Goal: Task Accomplishment & Management: Use online tool/utility

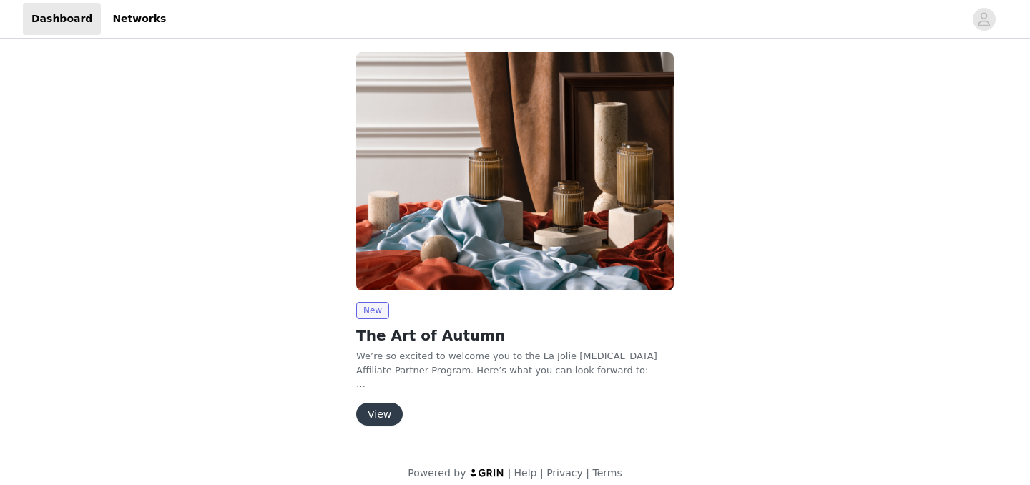
scroll to position [120, 0]
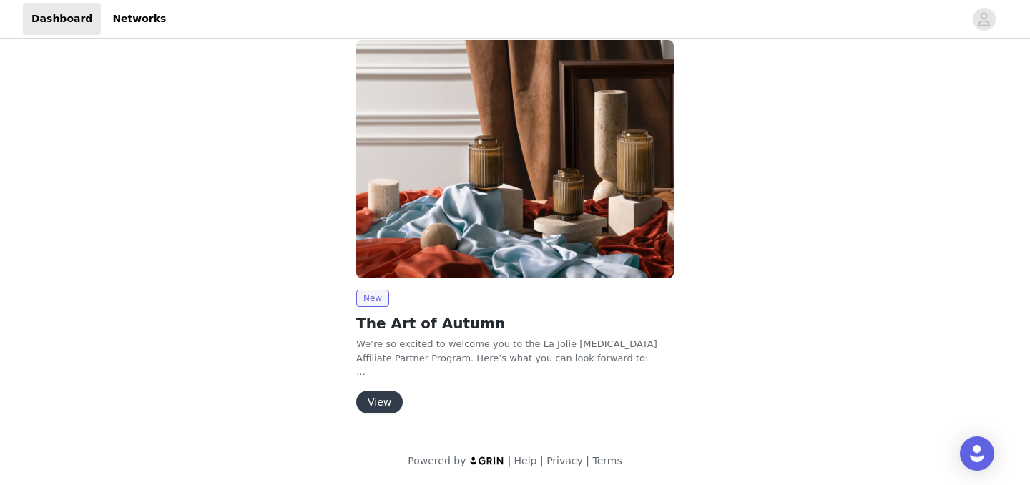
click at [381, 394] on button "View" at bounding box center [379, 402] width 47 height 23
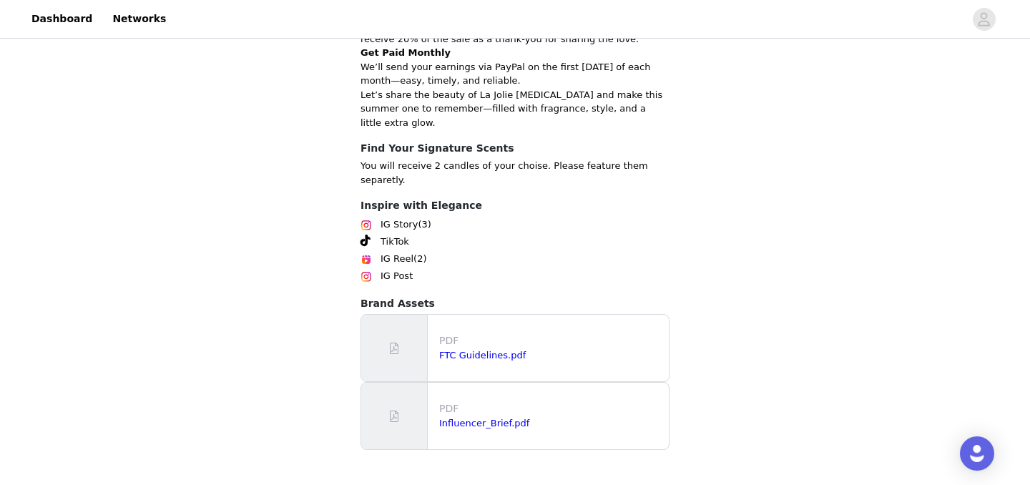
scroll to position [437, 0]
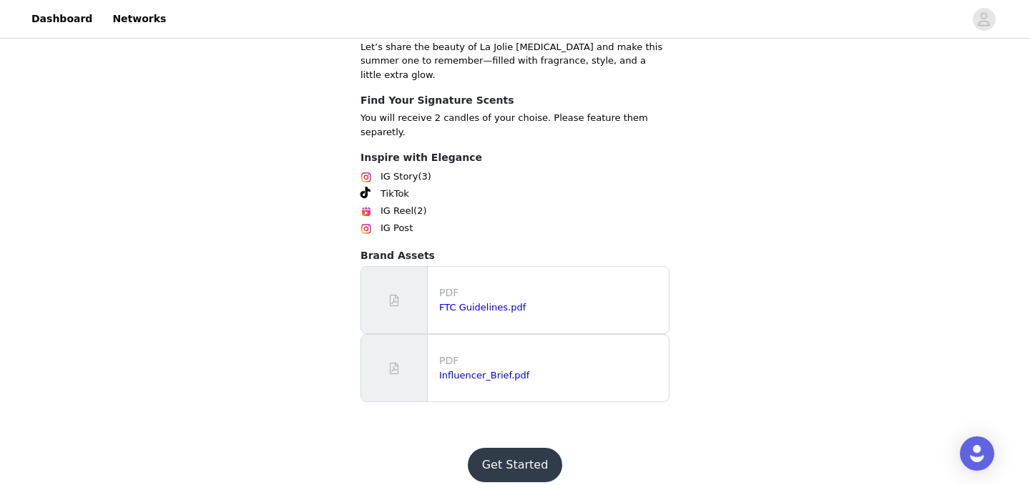
click at [498, 448] on button "Get Started" at bounding box center [515, 465] width 95 height 34
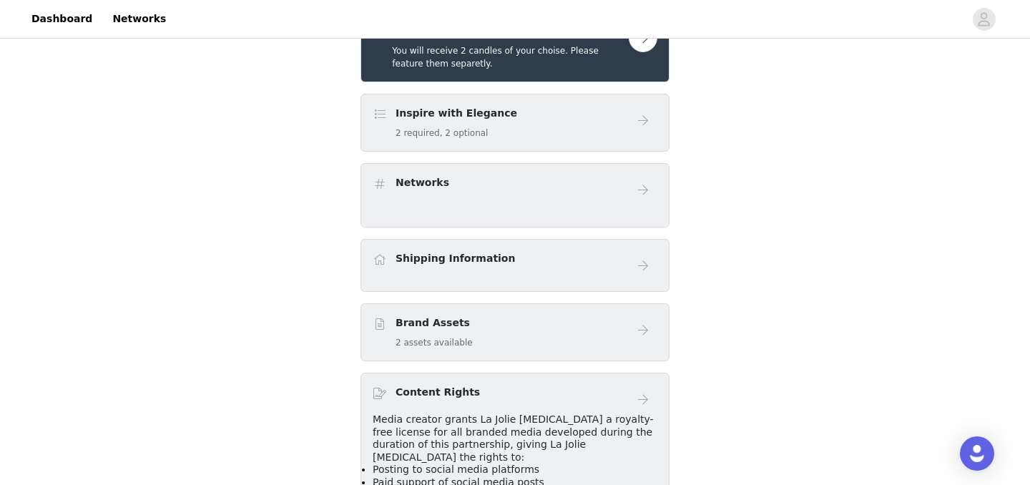
scroll to position [227, 0]
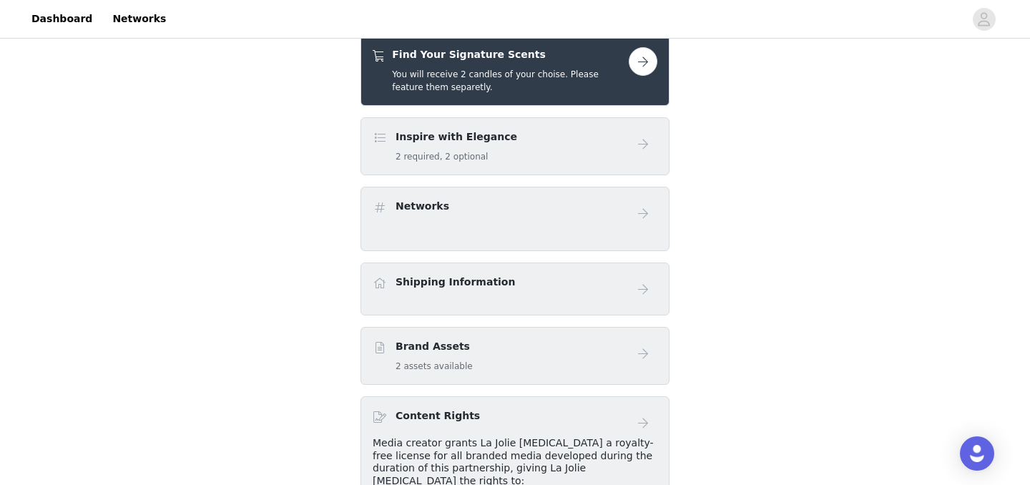
click at [638, 59] on button "button" at bounding box center [643, 61] width 29 height 29
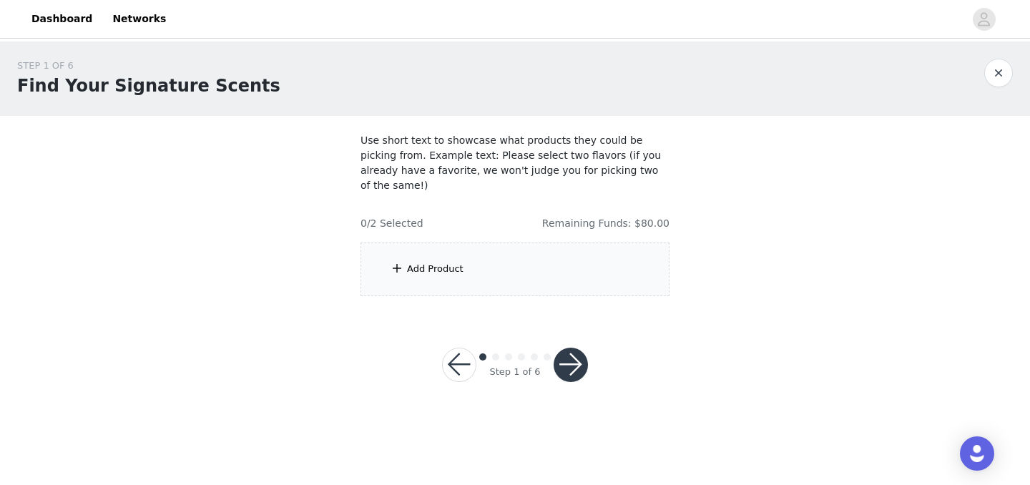
click at [499, 243] on div "Add Product" at bounding box center [515, 270] width 309 height 54
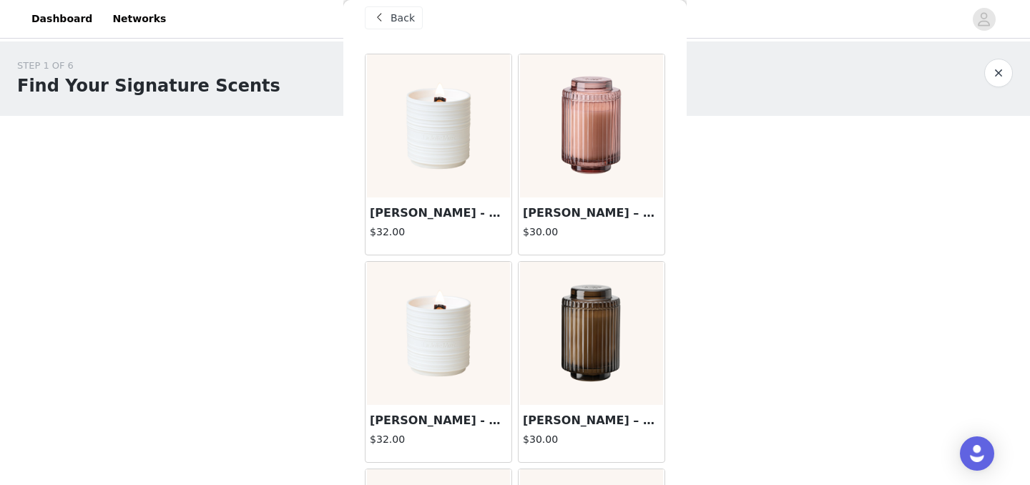
scroll to position [19, 0]
click at [457, 137] on img at bounding box center [438, 125] width 143 height 143
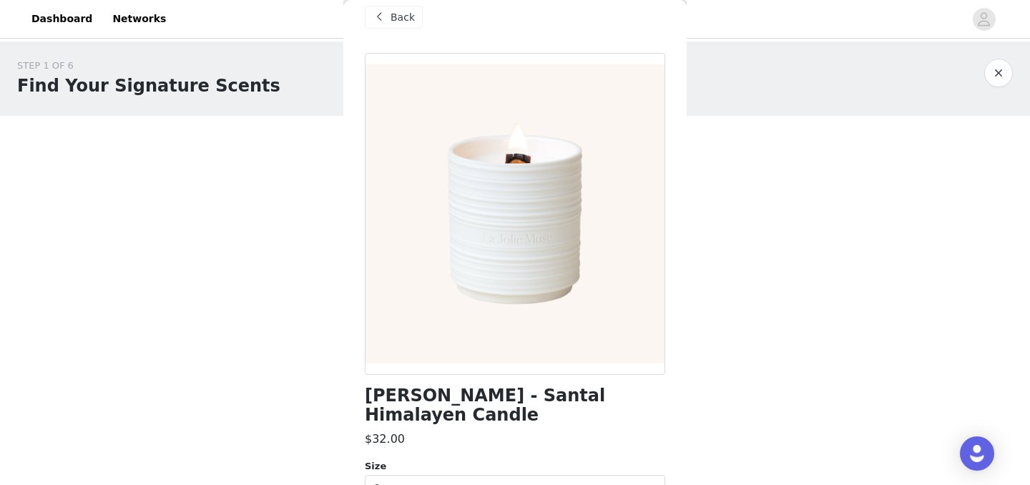
scroll to position [77, 0]
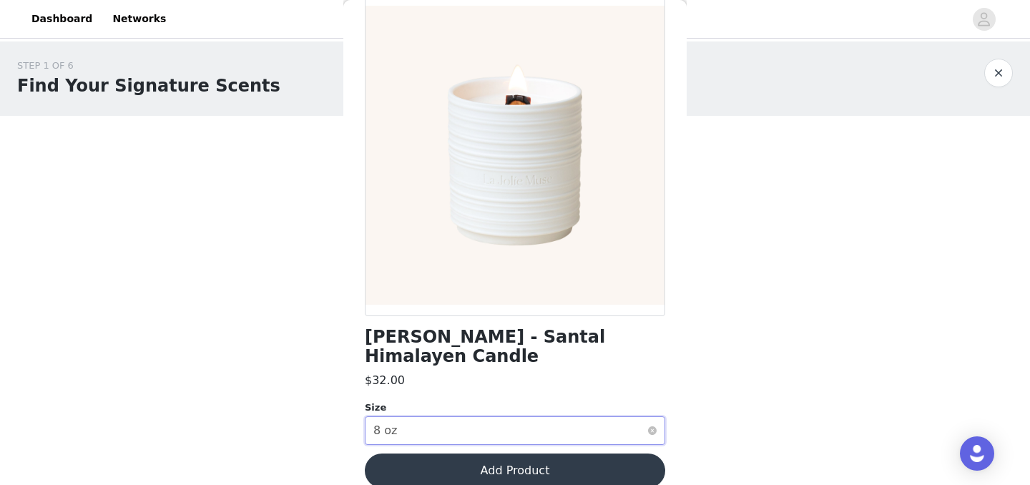
click at [502, 417] on div "Select size 8 oz" at bounding box center [511, 430] width 274 height 27
click at [430, 444] on li "8 oz" at bounding box center [515, 442] width 301 height 23
click at [440, 463] on button "Add Product" at bounding box center [515, 471] width 301 height 34
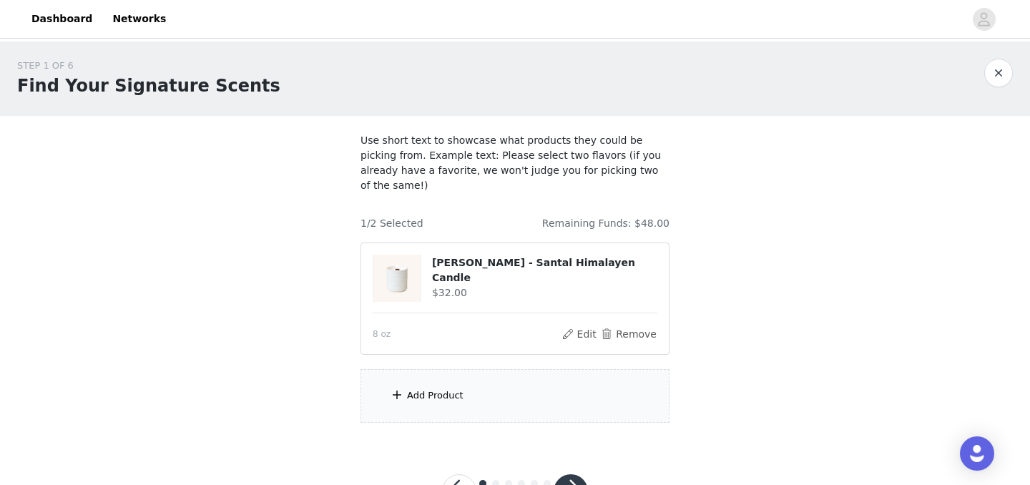
click at [438, 389] on div "Add Product" at bounding box center [435, 396] width 57 height 14
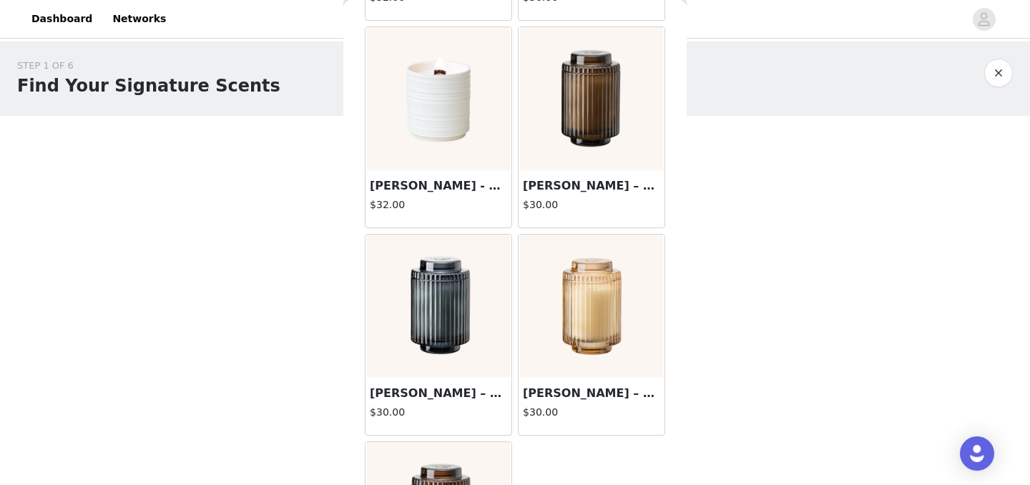
scroll to position [280, 0]
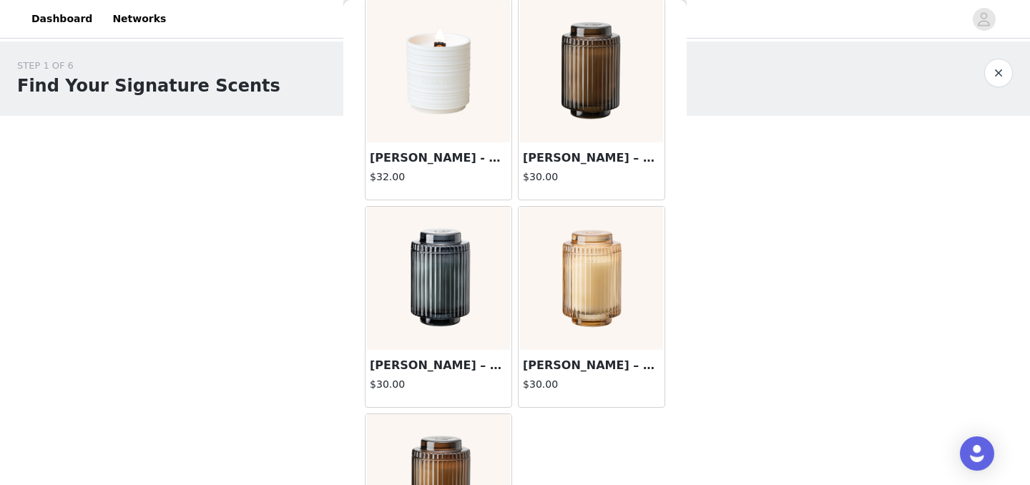
click at [439, 275] on img at bounding box center [438, 278] width 143 height 143
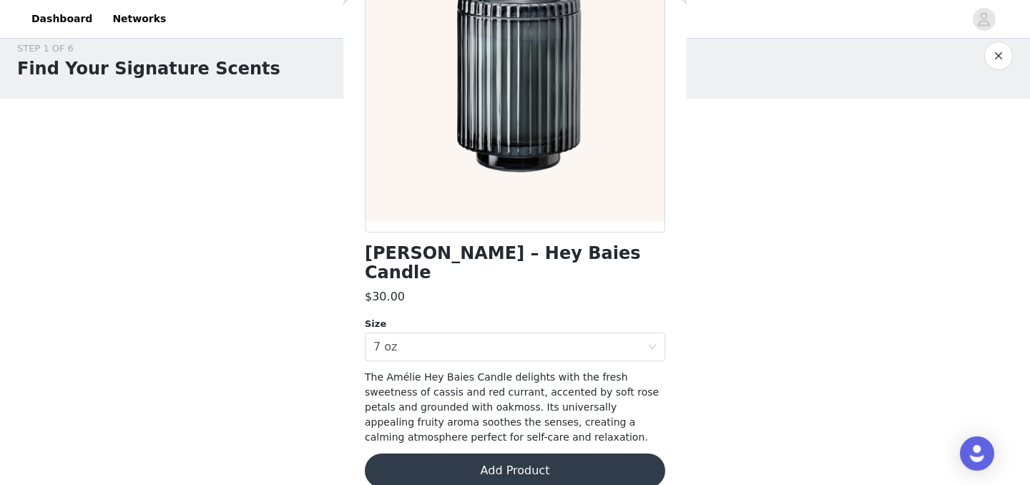
scroll to position [0, 0]
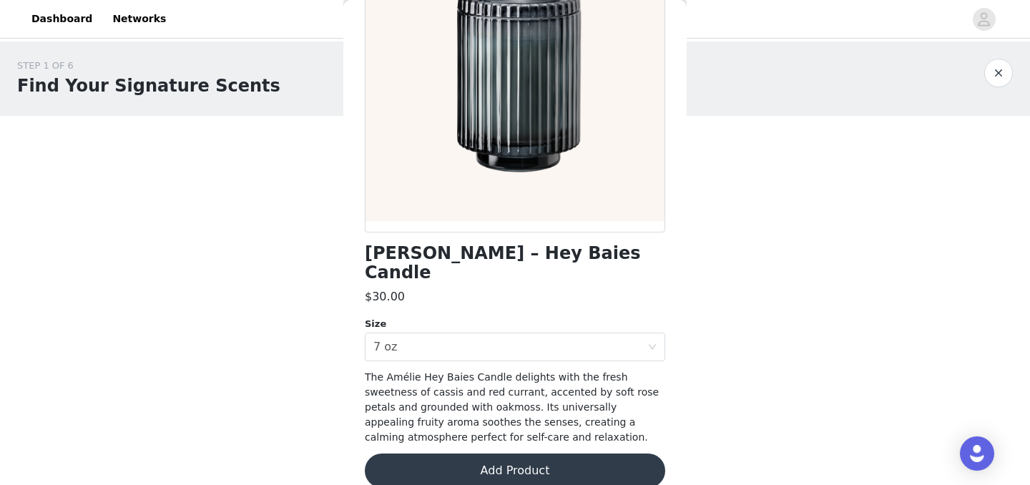
click at [755, 112] on div "STEP 1 OF 6 Find Your Signature Scents" at bounding box center [515, 79] width 1030 height 74
click at [1005, 69] on button "button" at bounding box center [999, 73] width 29 height 29
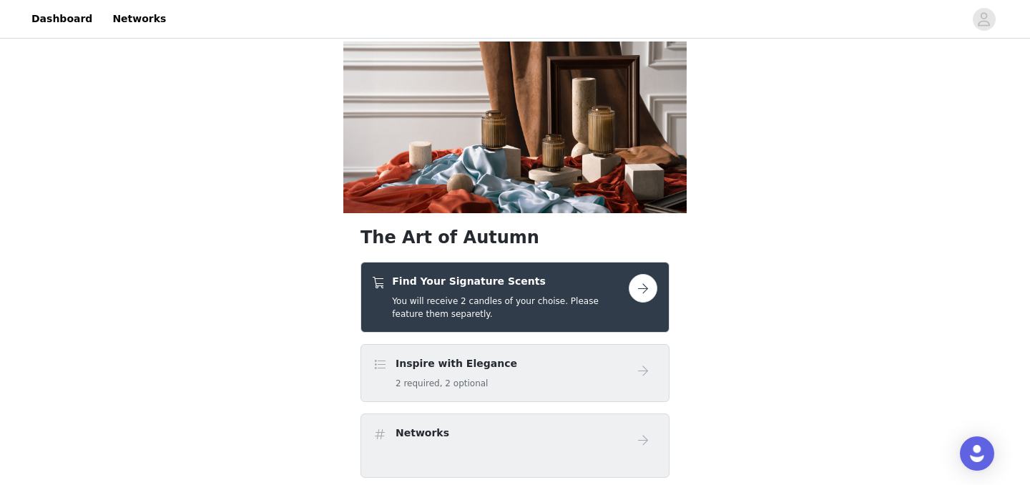
click at [635, 294] on button "button" at bounding box center [643, 288] width 29 height 29
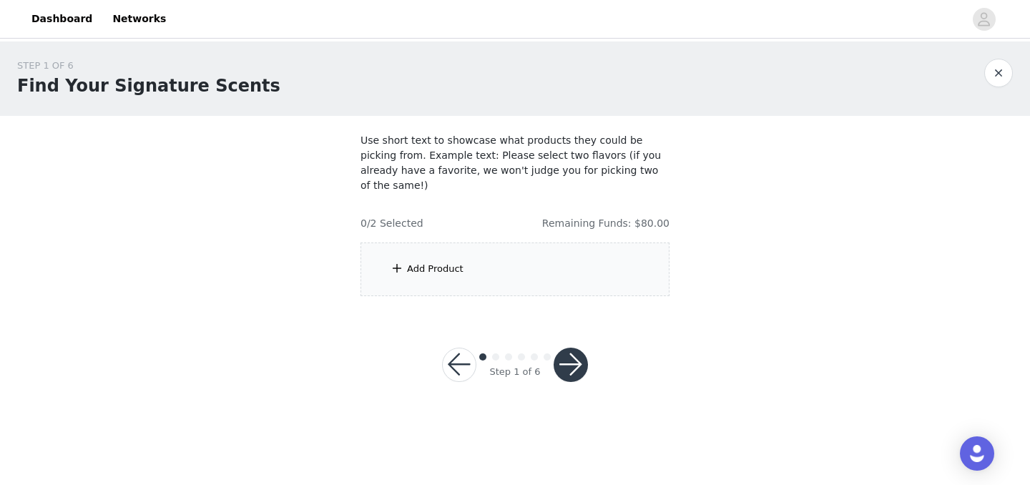
click at [491, 248] on div "Add Product" at bounding box center [515, 270] width 309 height 54
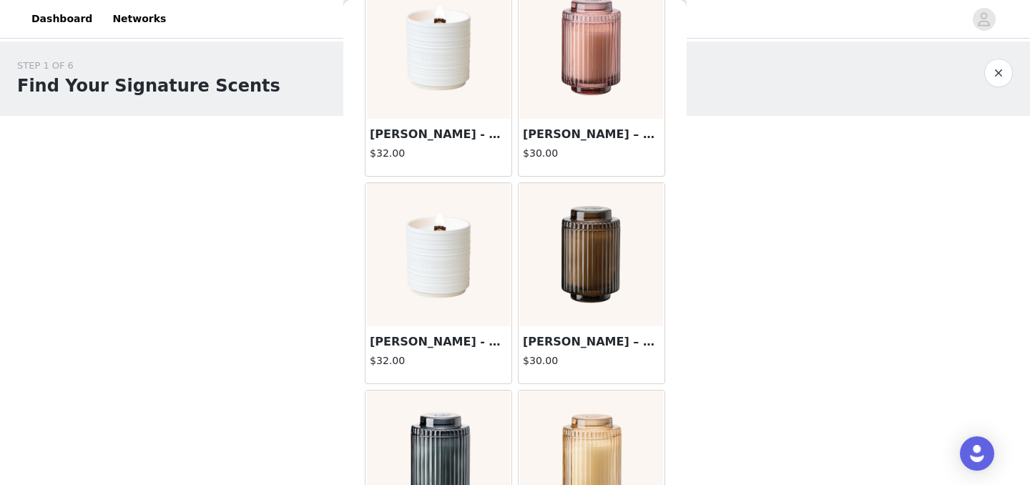
scroll to position [98, 0]
click at [618, 232] on img at bounding box center [591, 253] width 143 height 143
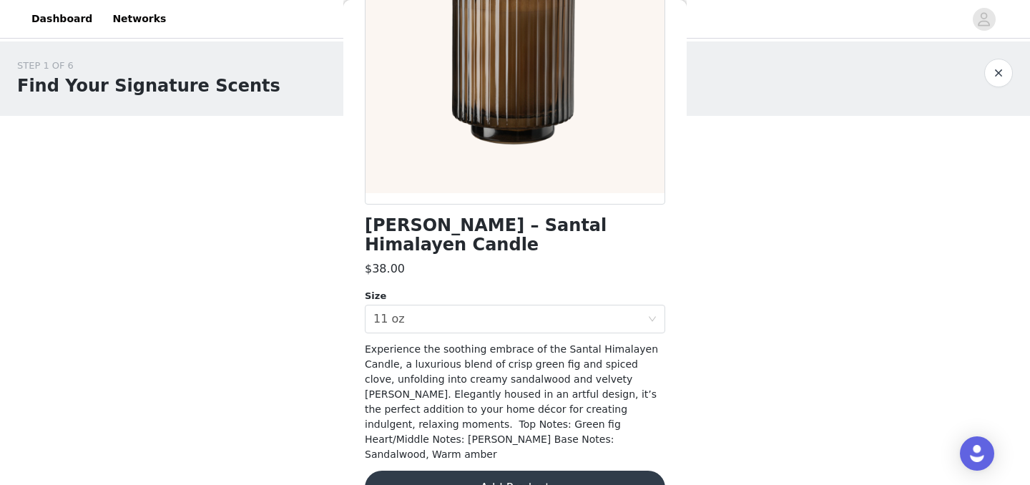
scroll to position [191, 0]
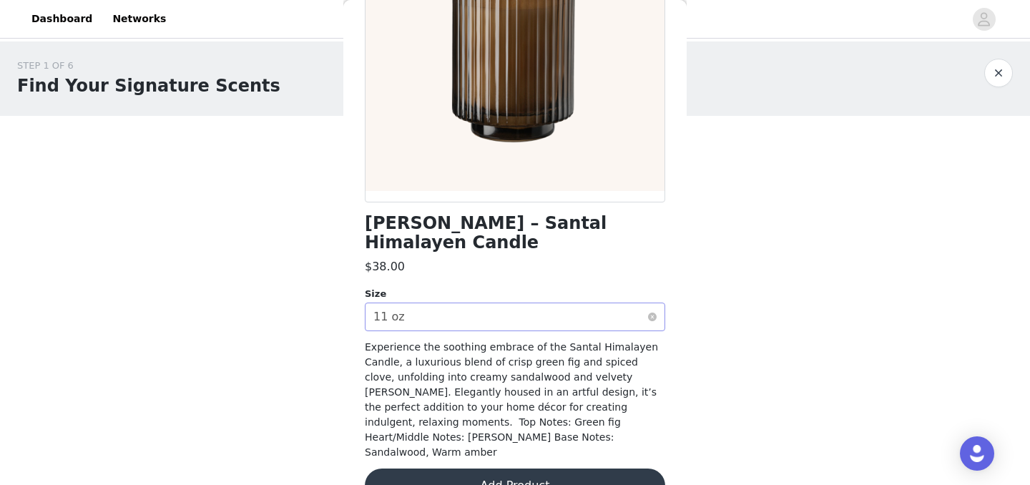
click at [557, 303] on div "Select size 11 oz" at bounding box center [511, 316] width 274 height 27
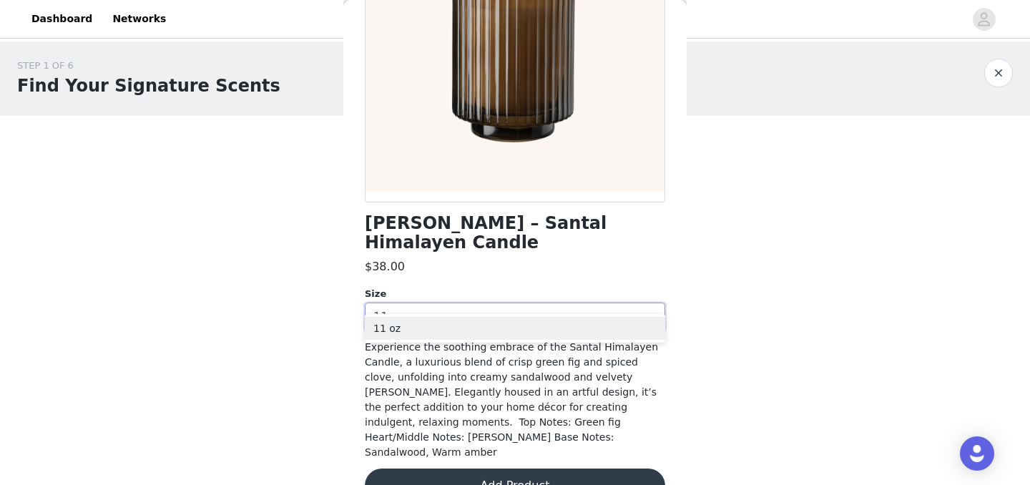
click at [490, 398] on span "Experience the soothing embrace of the Santal Himalayen Candle, a luxurious ble…" at bounding box center [511, 399] width 293 height 117
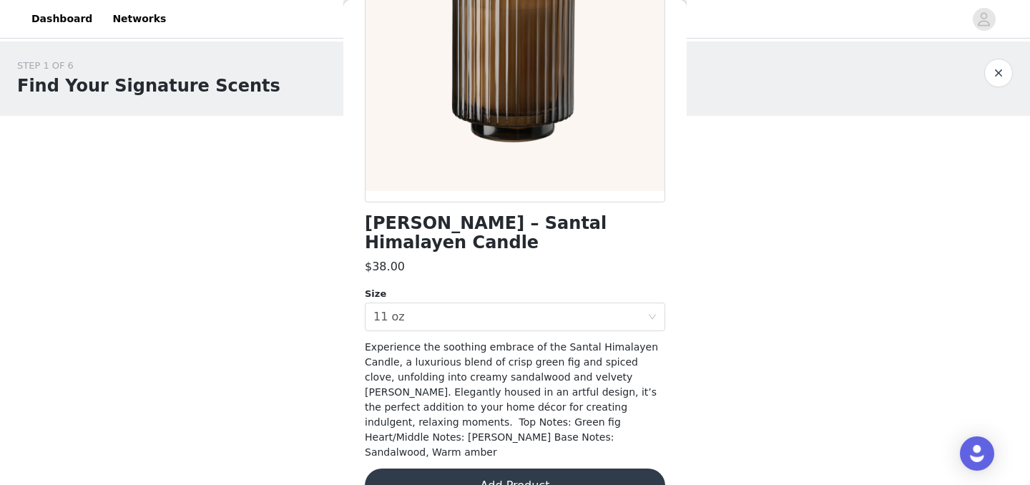
click at [510, 469] on button "Add Product" at bounding box center [515, 486] width 301 height 34
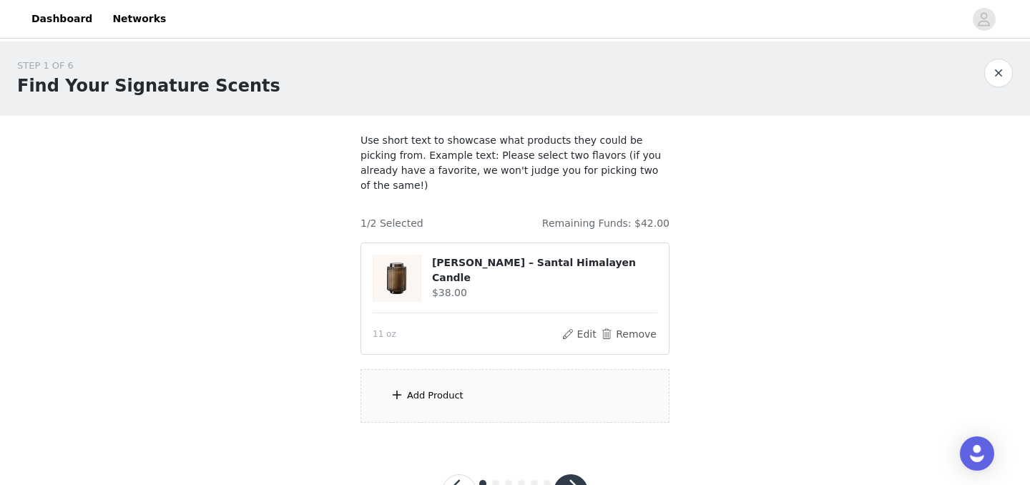
click at [504, 397] on div "Add Product" at bounding box center [515, 396] width 309 height 54
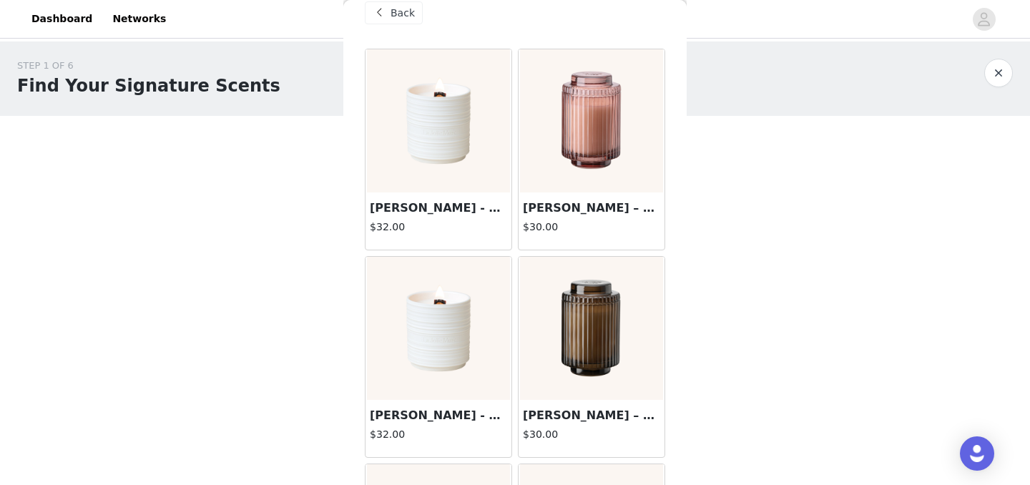
scroll to position [13, 0]
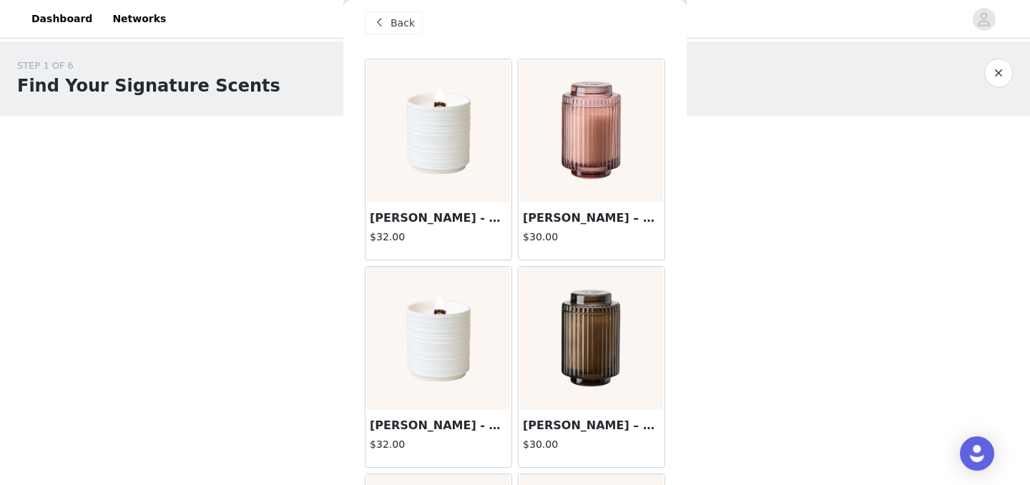
click at [443, 170] on img at bounding box center [438, 130] width 143 height 143
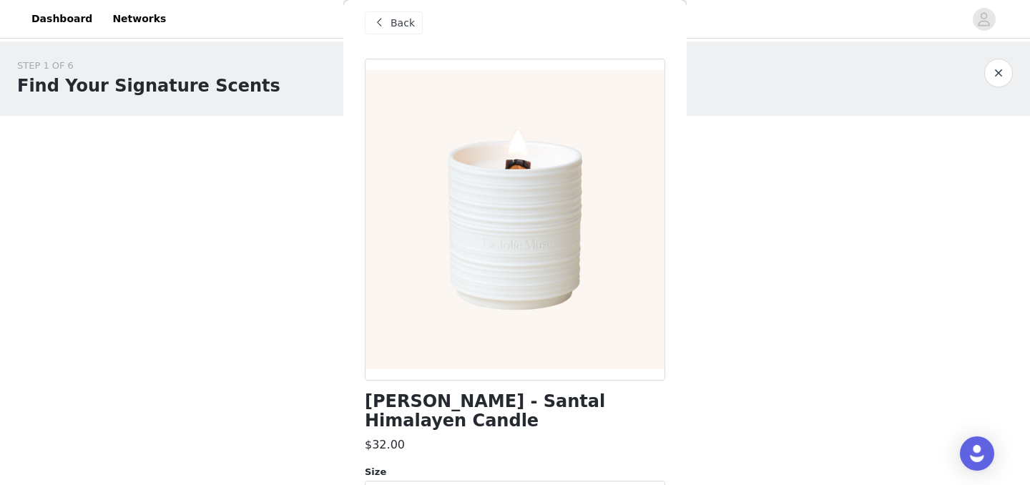
scroll to position [77, 0]
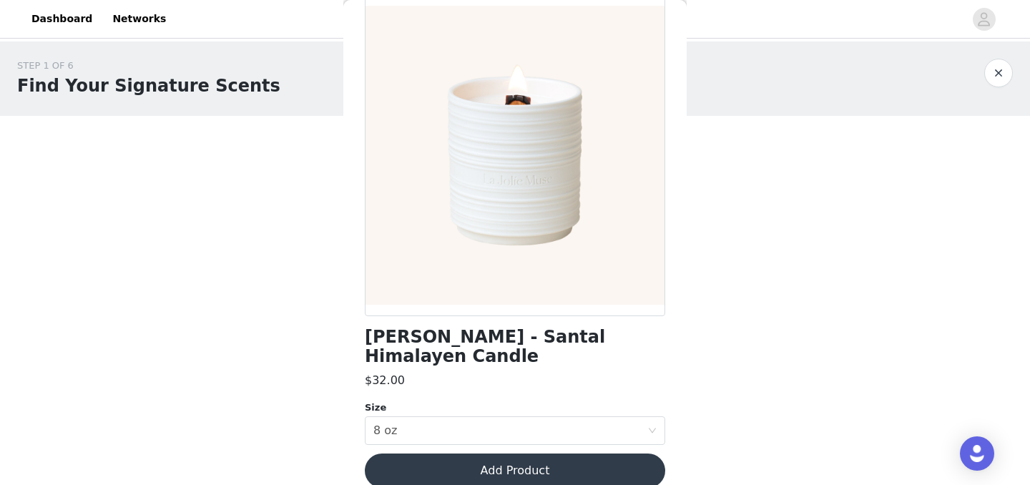
click at [485, 454] on button "Add Product" at bounding box center [515, 471] width 301 height 34
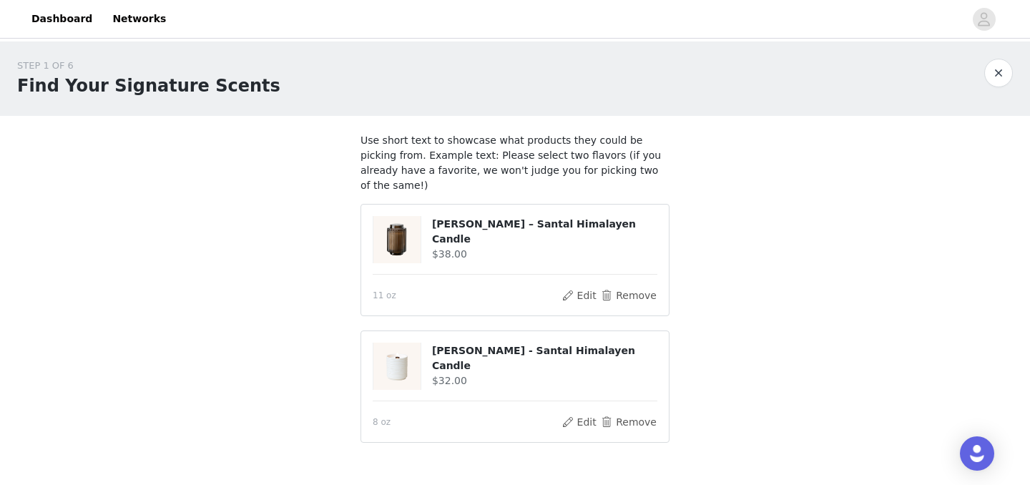
scroll to position [77, 0]
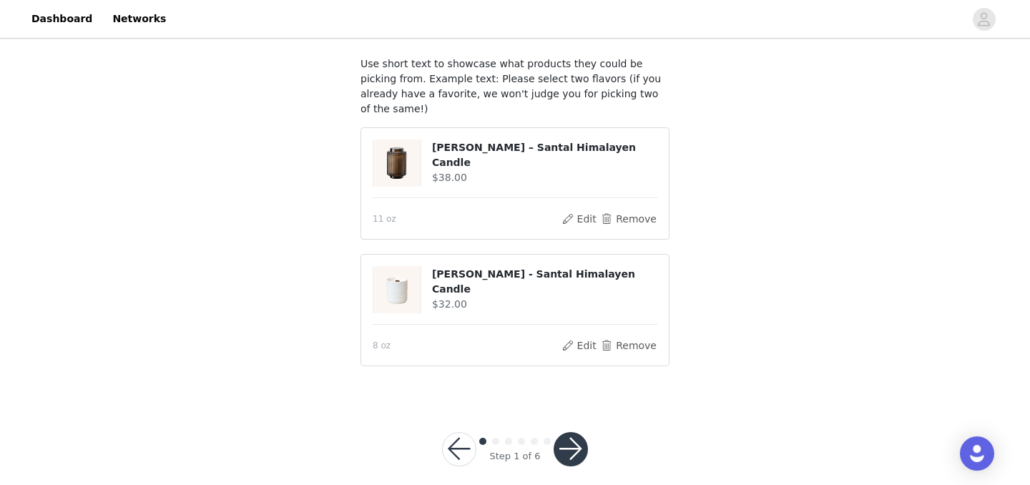
click at [570, 432] on button "button" at bounding box center [571, 449] width 34 height 34
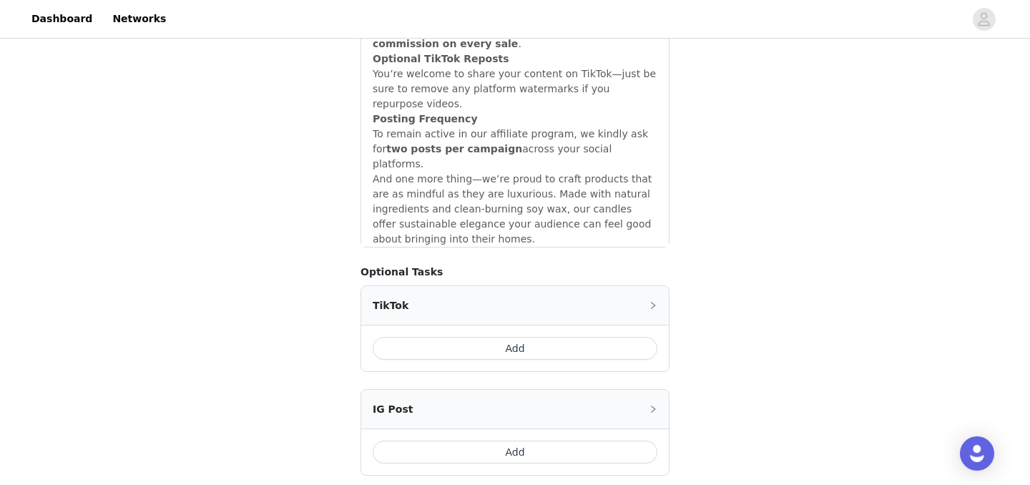
scroll to position [1372, 0]
